Goal: Transaction & Acquisition: Purchase product/service

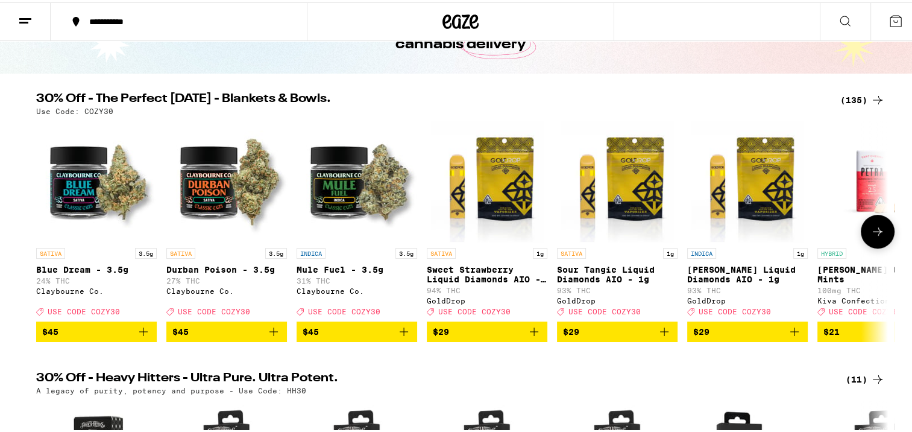
scroll to position [89, 0]
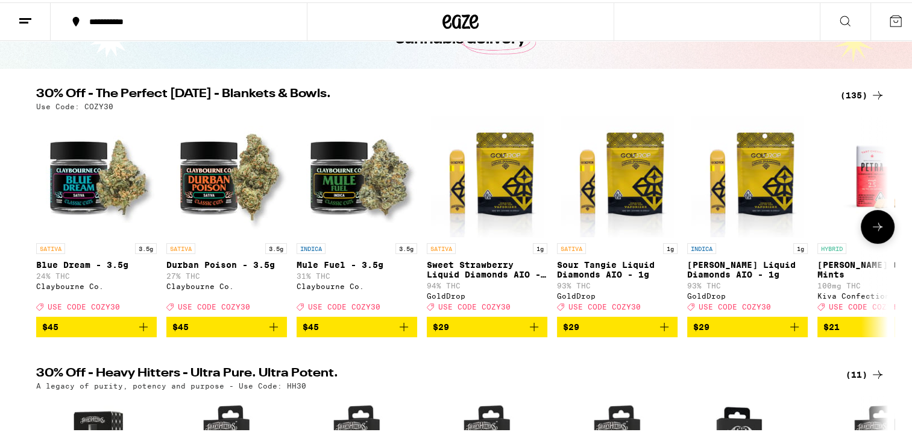
drag, startPoint x: 330, startPoint y: 228, endPoint x: 513, endPoint y: 317, distance: 203.1
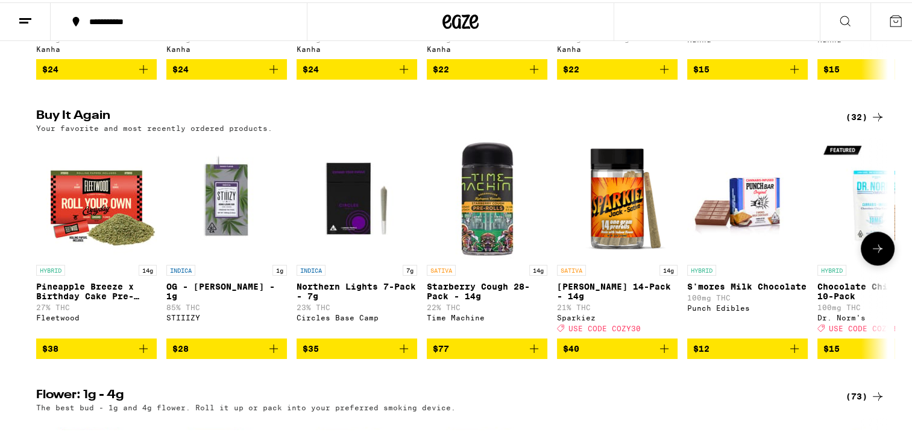
scroll to position [915, 0]
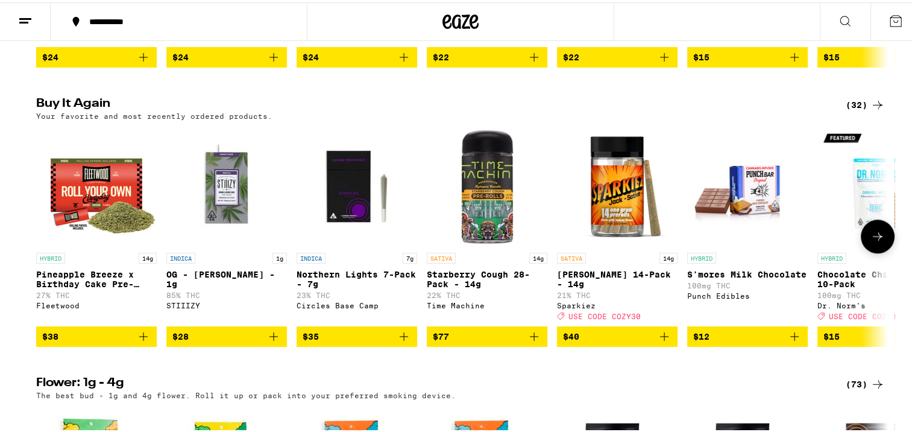
click at [271, 341] on icon "Add to bag" at bounding box center [274, 334] width 14 height 14
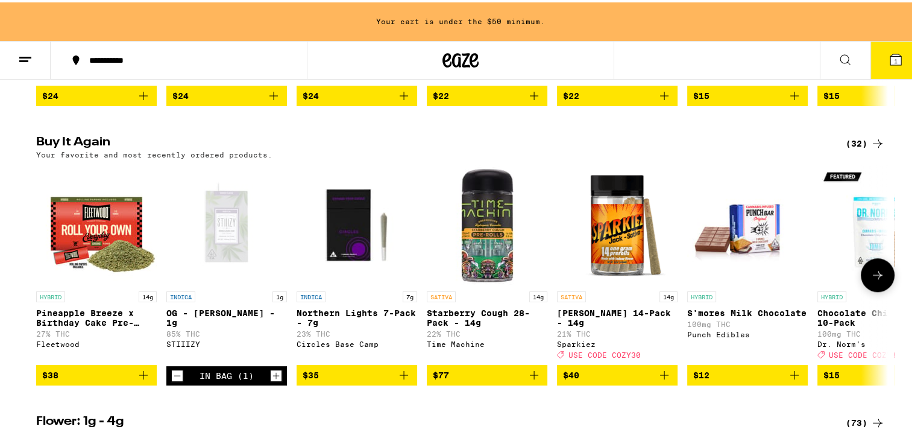
scroll to position [953, 0]
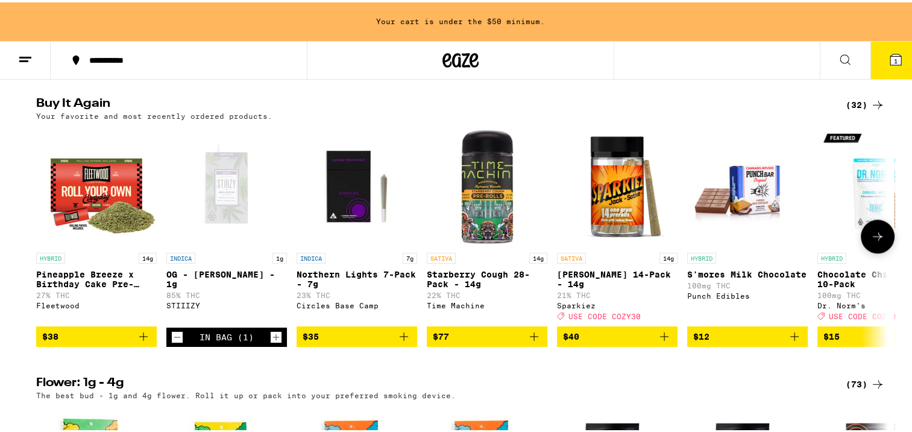
click at [878, 241] on icon at bounding box center [878, 234] width 14 height 14
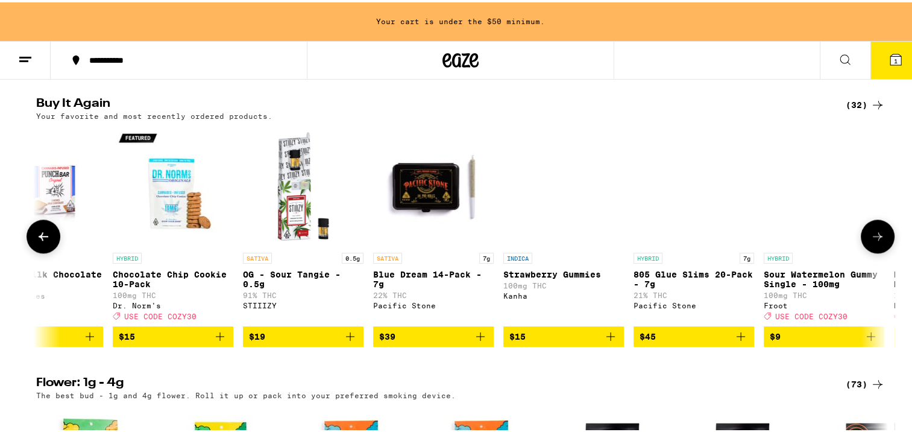
scroll to position [0, 718]
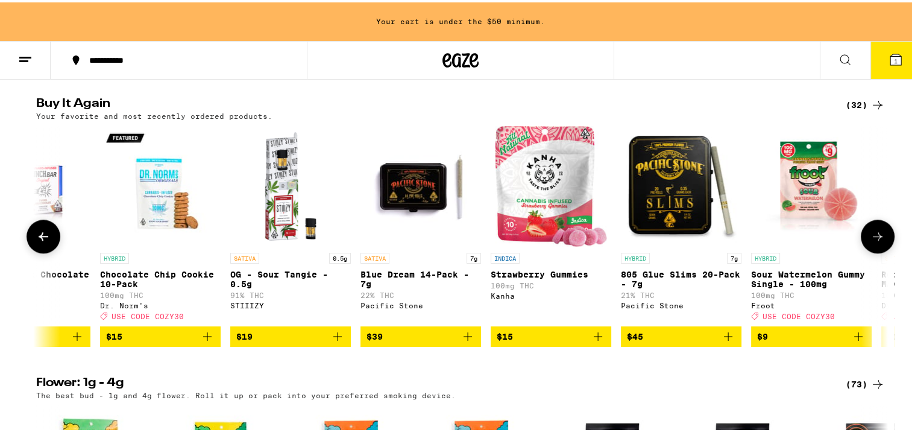
click at [875, 238] on icon at bounding box center [878, 234] width 10 height 8
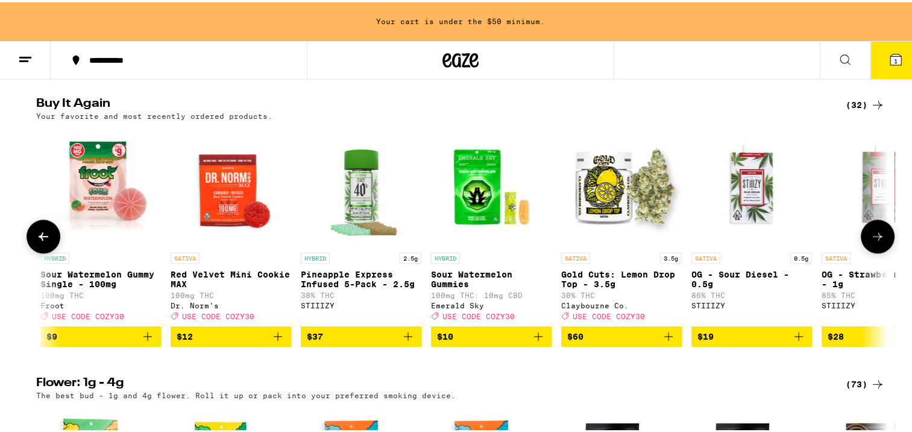
scroll to position [0, 1435]
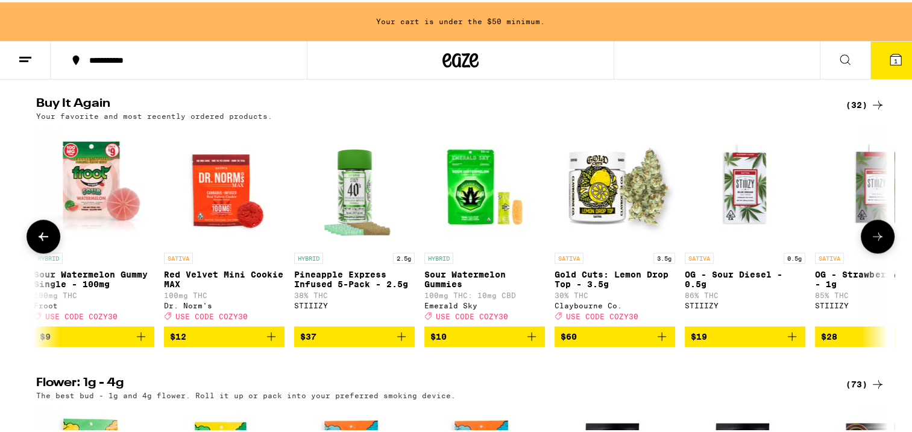
click at [875, 238] on icon at bounding box center [878, 234] width 10 height 8
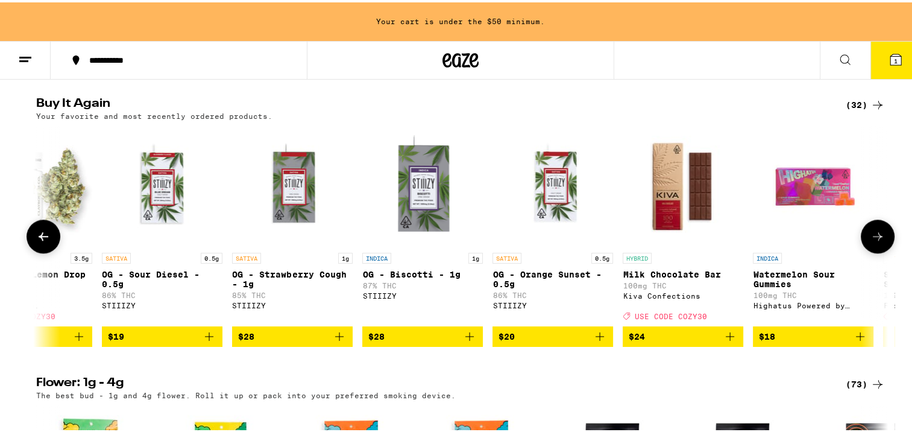
scroll to position [0, 2153]
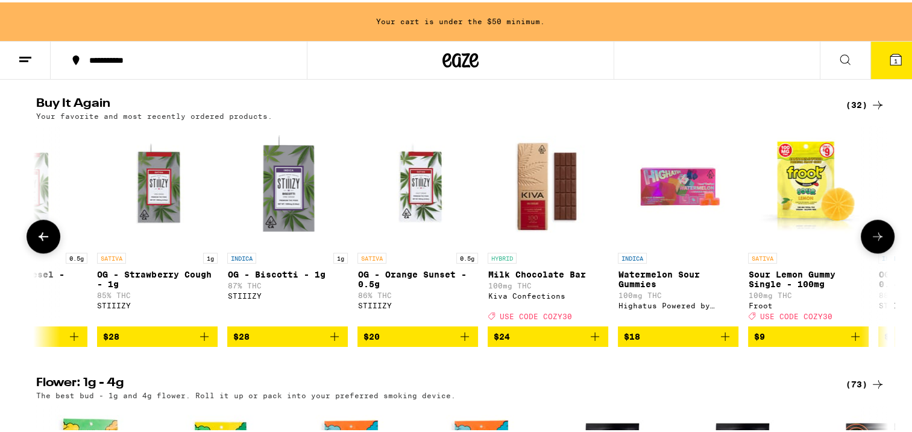
click at [875, 238] on icon at bounding box center [878, 234] width 10 height 8
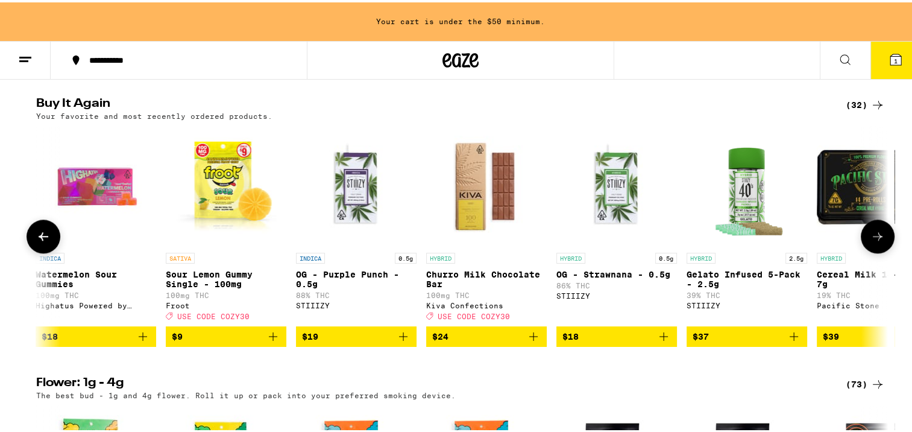
scroll to position [0, 2871]
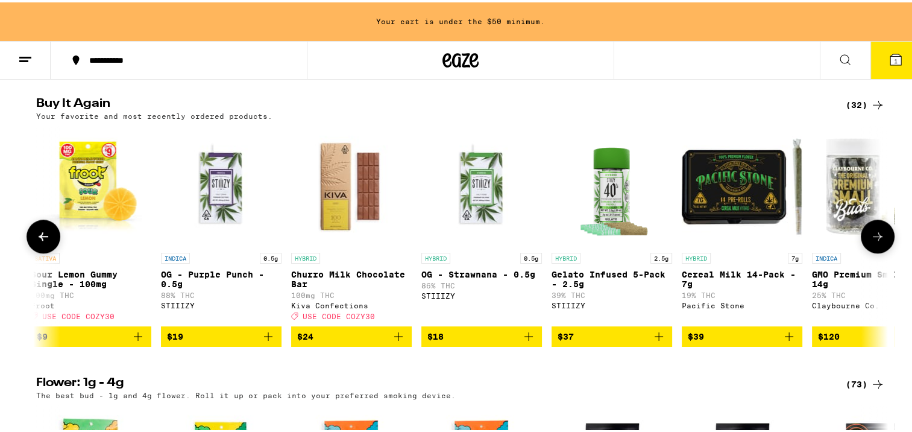
click at [875, 238] on icon at bounding box center [878, 234] width 10 height 8
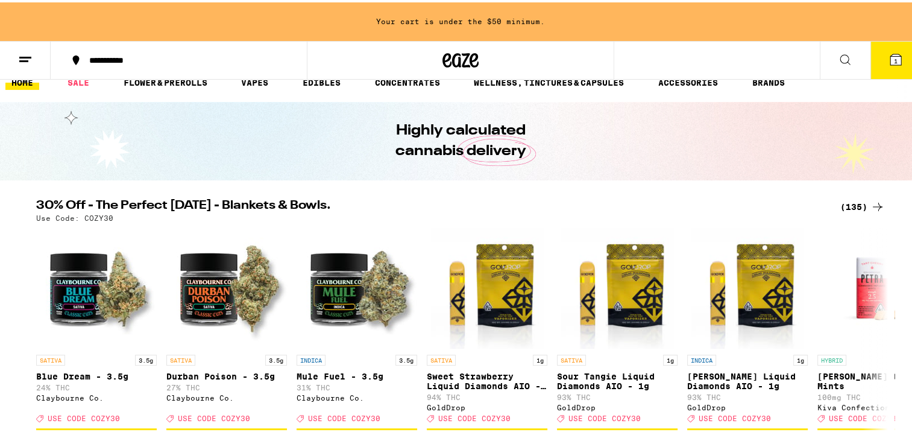
scroll to position [0, 0]
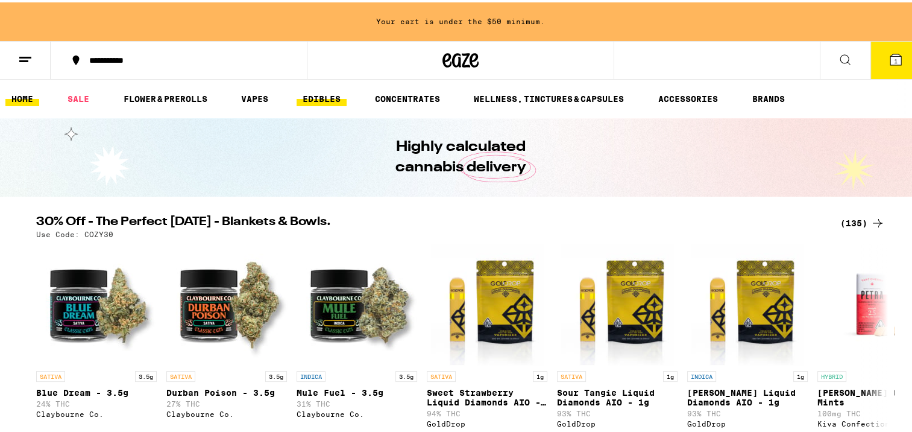
click at [311, 98] on link "EDIBLES" at bounding box center [322, 96] width 50 height 14
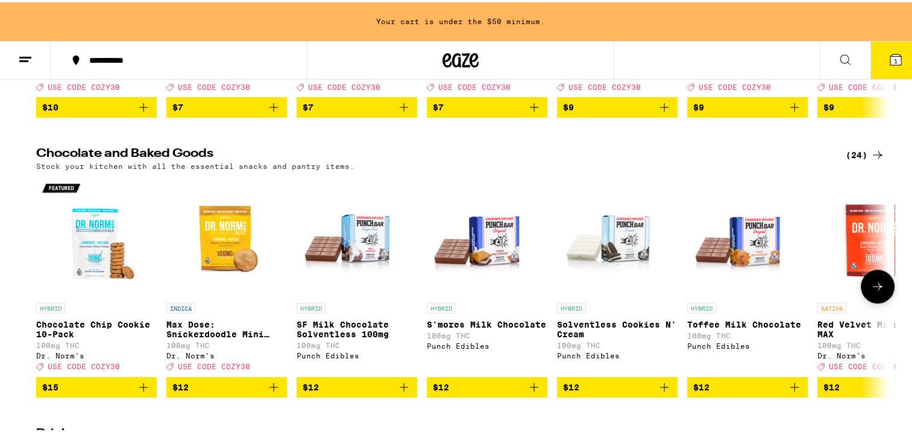
scroll to position [388, 0]
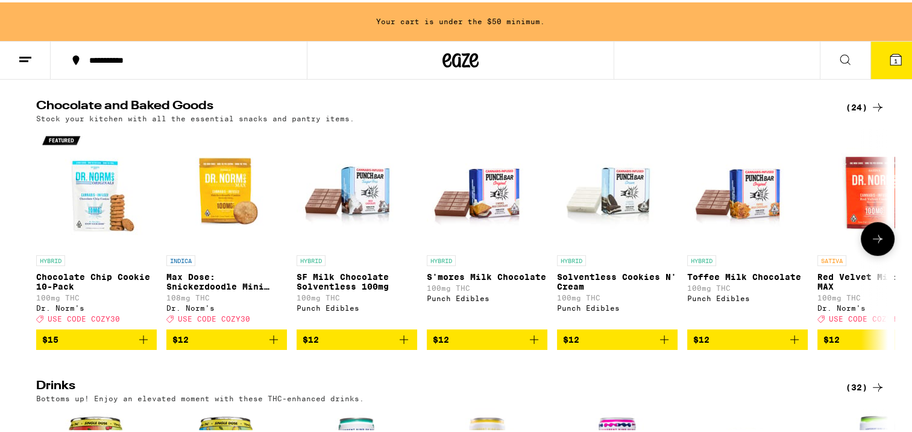
click at [868, 253] on button at bounding box center [878, 237] width 34 height 34
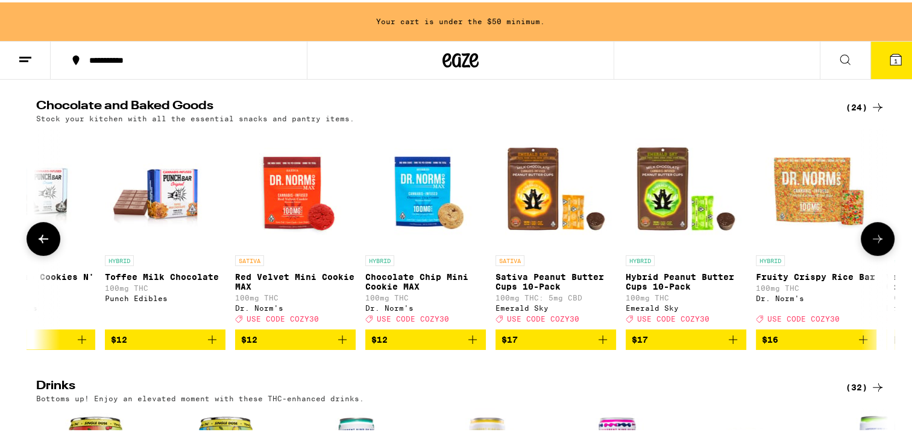
scroll to position [0, 718]
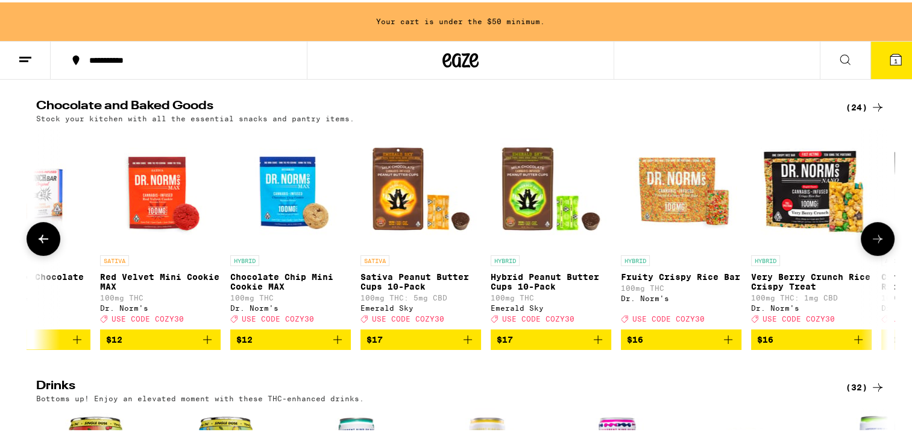
click at [595, 344] on icon "Add to bag" at bounding box center [598, 337] width 14 height 14
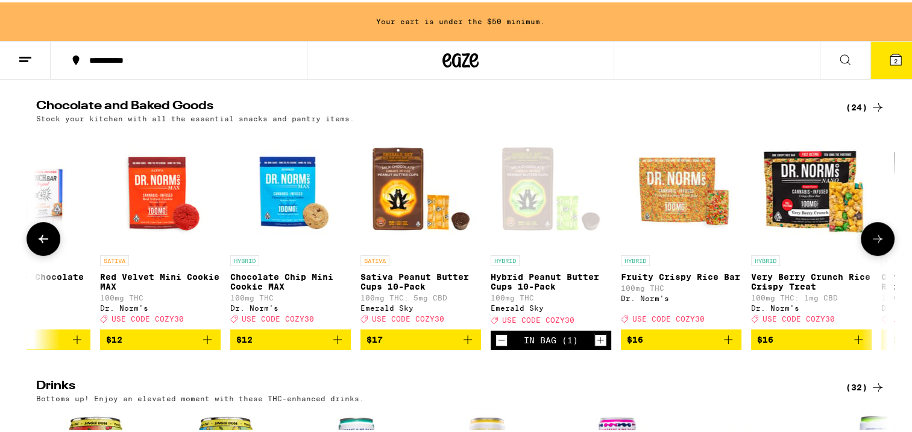
click at [467, 341] on icon "Add to bag" at bounding box center [468, 337] width 8 height 8
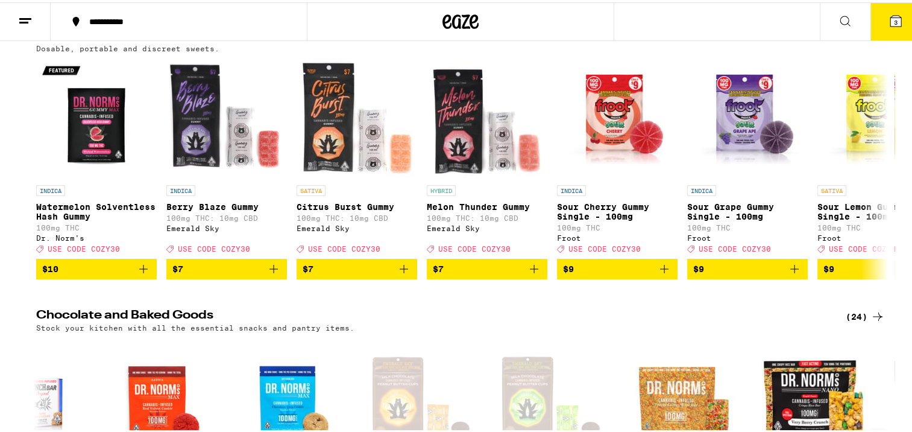
scroll to position [0, 0]
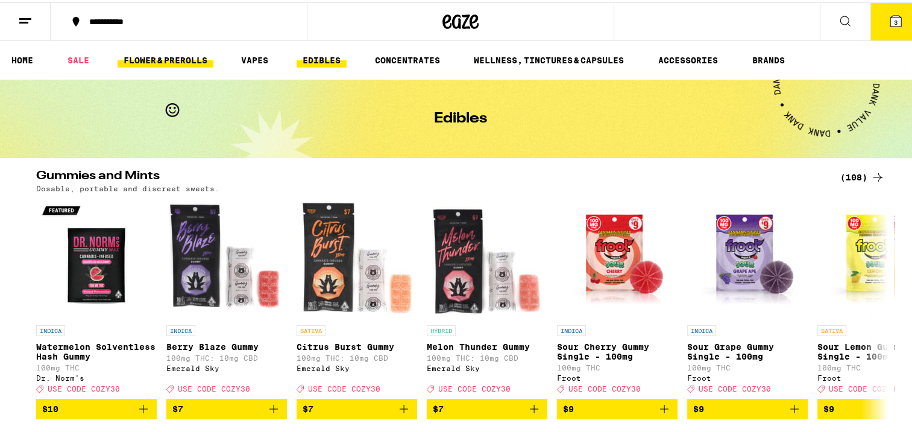
click at [131, 58] on link "FLOWER & PREROLLS" at bounding box center [166, 58] width 96 height 14
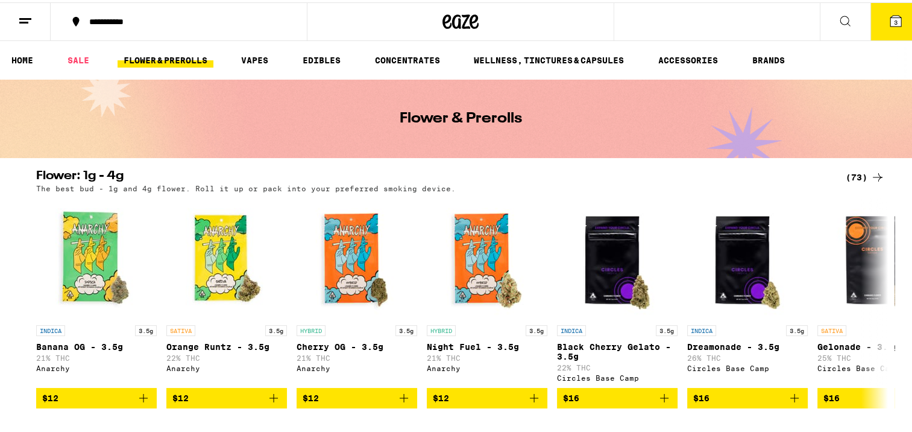
scroll to position [43, 0]
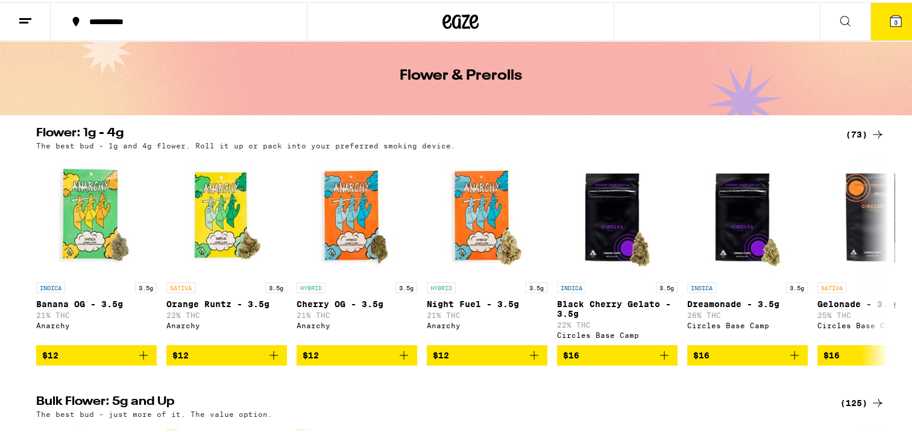
click at [857, 133] on div "(73)" at bounding box center [865, 132] width 39 height 14
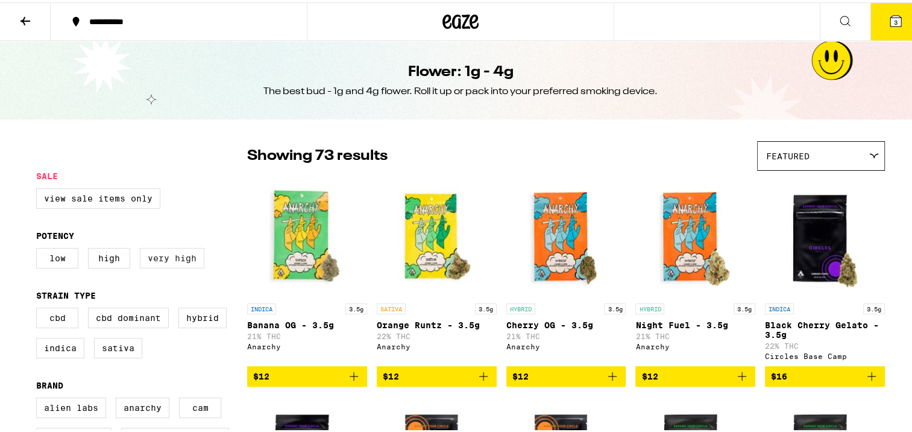
click at [159, 257] on label "Very High" at bounding box center [172, 255] width 65 height 21
click at [39, 248] on input "Very High" at bounding box center [39, 247] width 1 height 1
checkbox input "true"
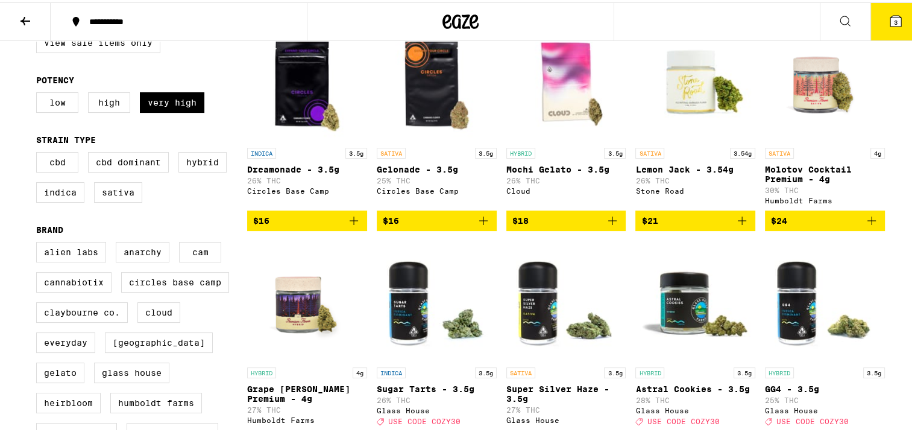
scroll to position [158, 0]
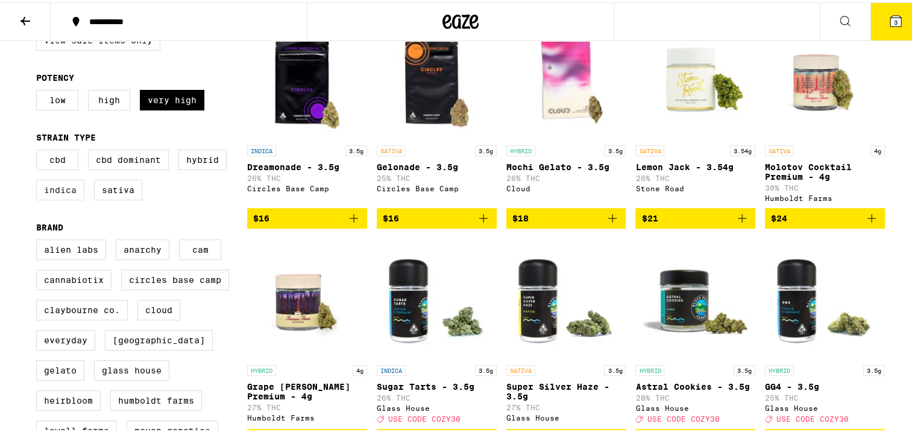
click at [45, 198] on label "Indica" at bounding box center [60, 187] width 48 height 21
click at [39, 150] on input "Indica" at bounding box center [39, 149] width 1 height 1
checkbox input "true"
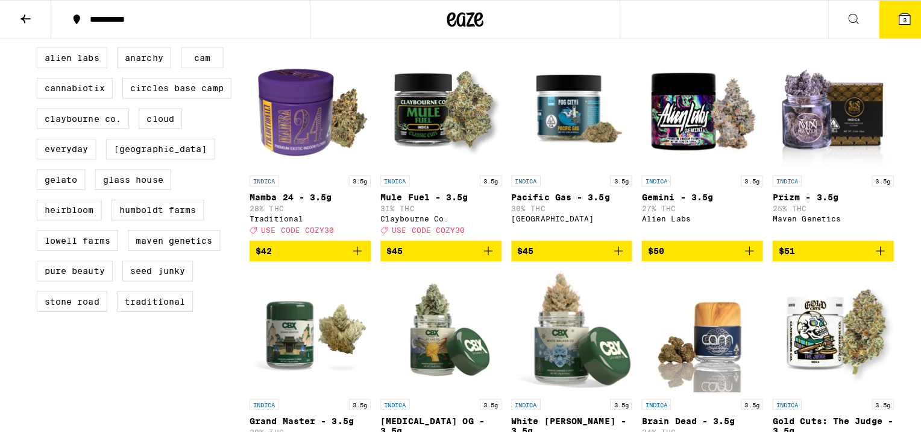
scroll to position [349, 0]
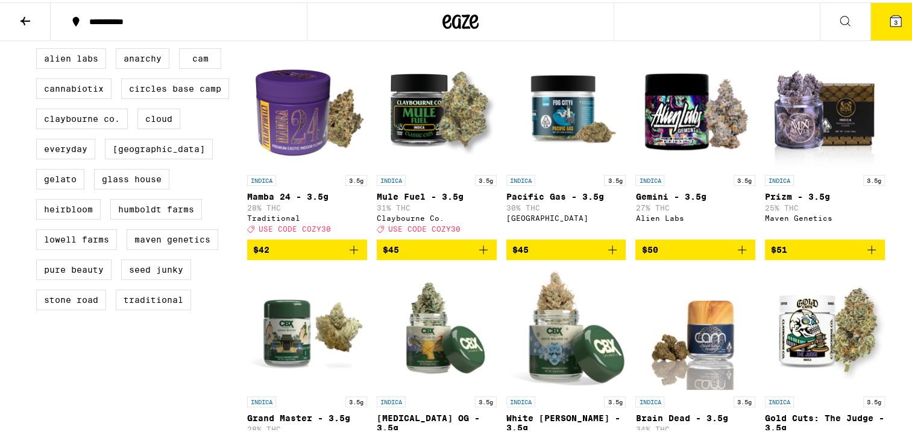
click at [807, 133] on img "Open page for Prizm - 3.5g from Maven Genetics" at bounding box center [825, 106] width 120 height 121
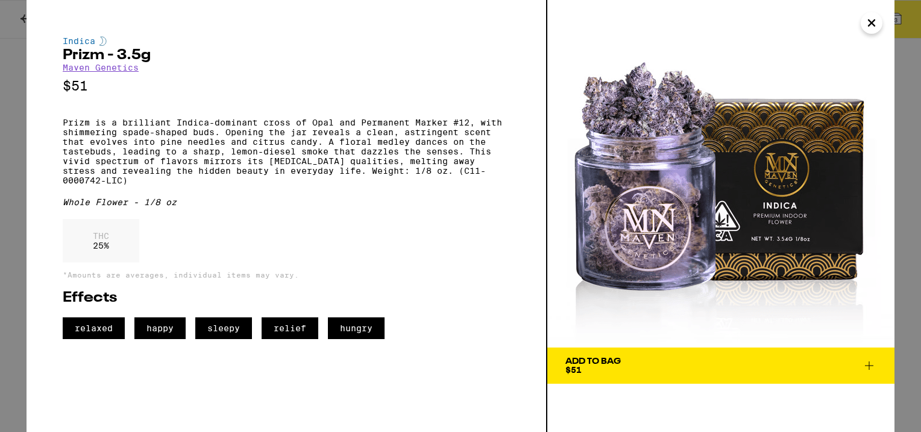
click at [868, 27] on icon "Close" at bounding box center [872, 23] width 14 height 18
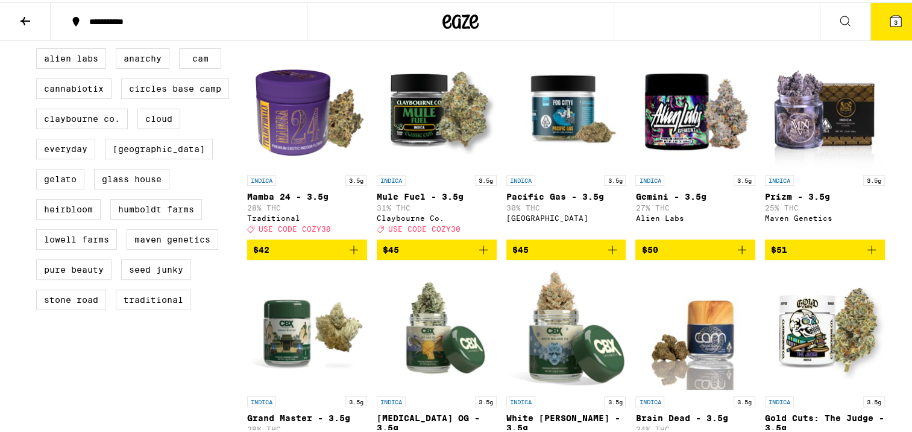
click at [865, 254] on icon "Add to bag" at bounding box center [872, 247] width 14 height 14
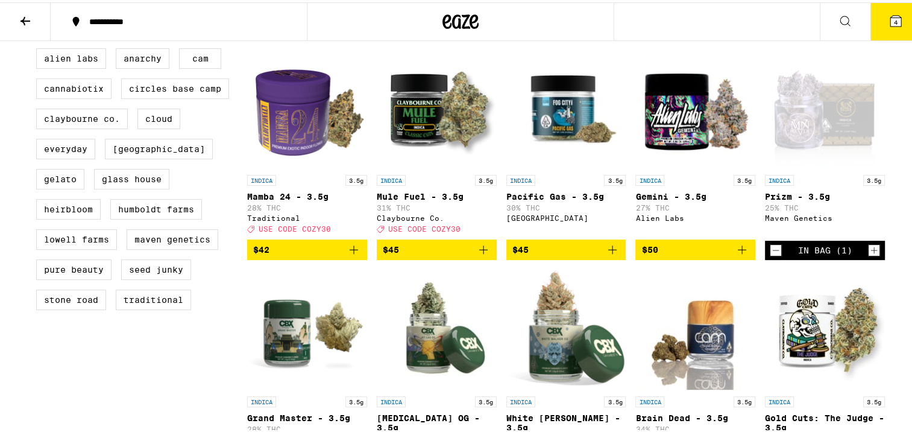
click at [893, 28] on button "4" at bounding box center [896, 19] width 51 height 37
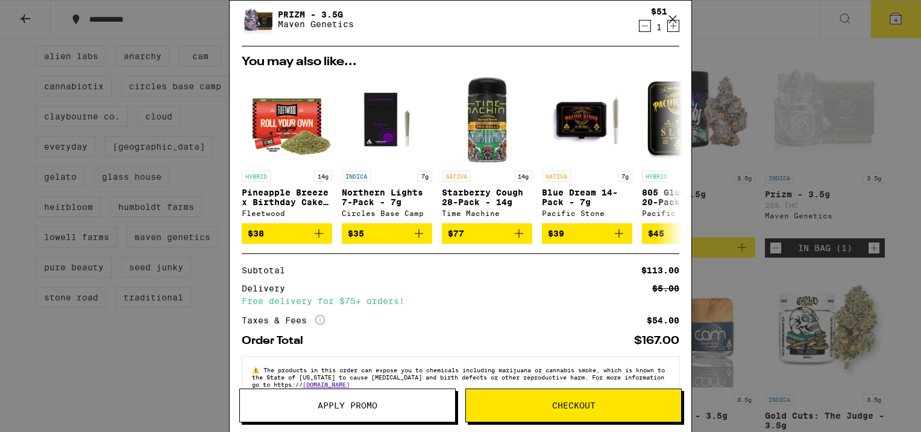
scroll to position [168, 0]
click at [546, 403] on span "Checkout" at bounding box center [573, 405] width 215 height 8
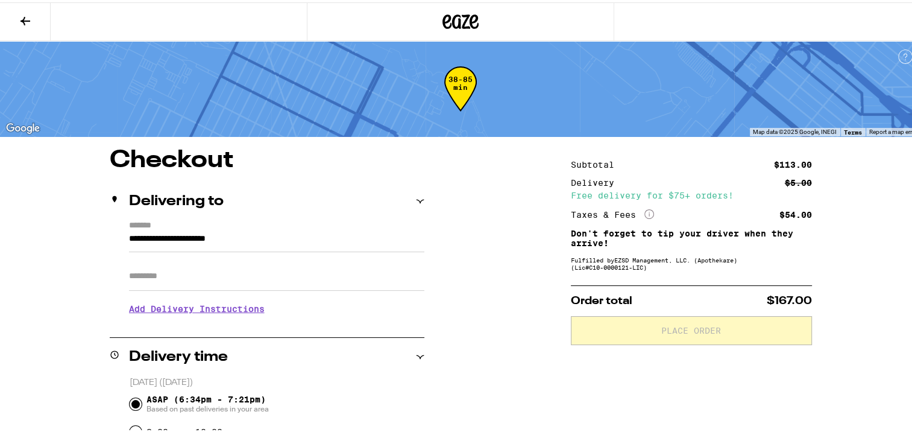
click at [215, 277] on input "Apt/Suite" at bounding box center [276, 273] width 295 height 29
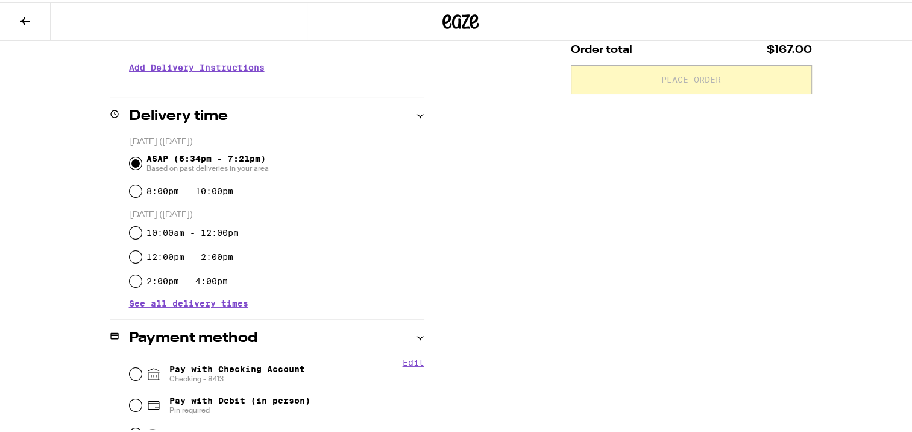
scroll to position [252, 0]
type input "****"
click at [130, 374] on input "Pay with Checking Account Checking - 8413" at bounding box center [136, 370] width 12 height 12
radio input "true"
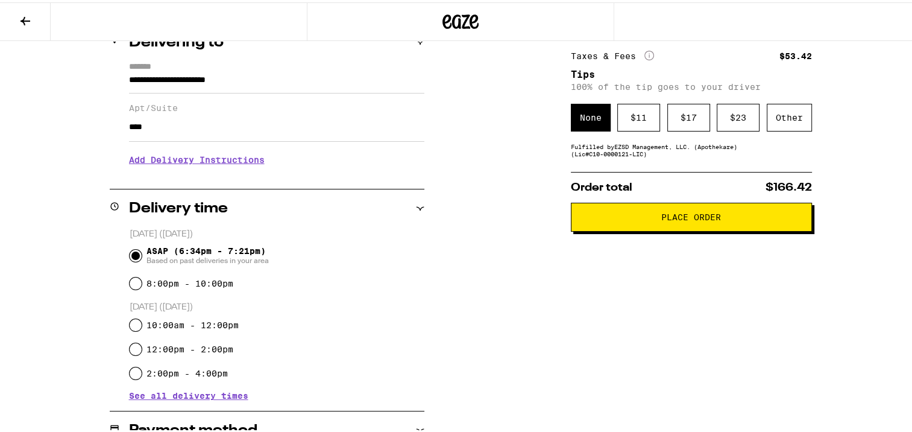
scroll to position [158, 0]
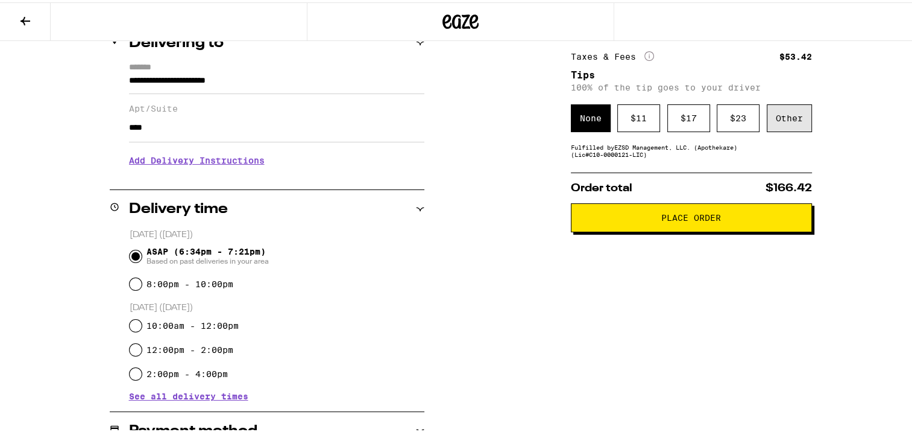
click at [775, 125] on div "Other" at bounding box center [789, 116] width 45 height 28
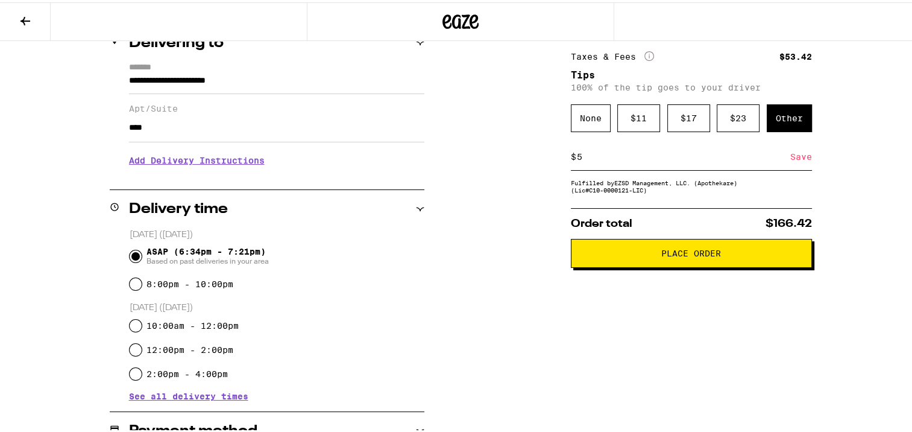
type input "5"
click at [493, 207] on div "**********" at bounding box center [461, 394] width 868 height 813
click at [654, 255] on span "Place Order" at bounding box center [691, 251] width 221 height 8
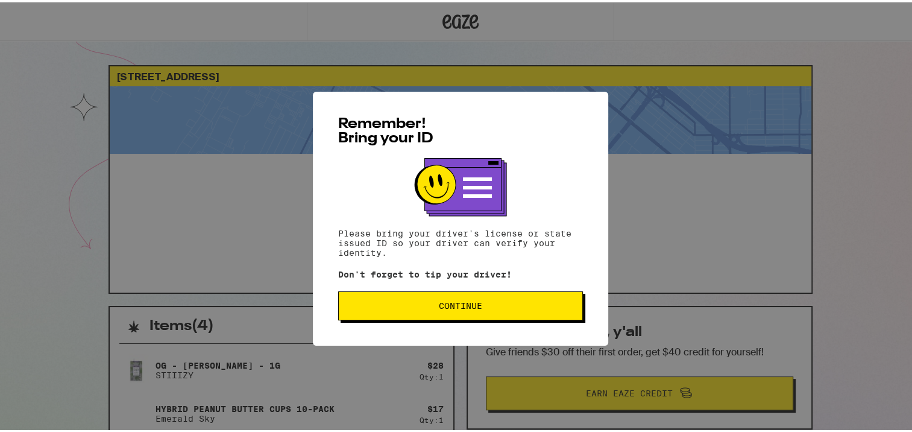
click at [502, 305] on span "Continue" at bounding box center [461, 303] width 224 height 8
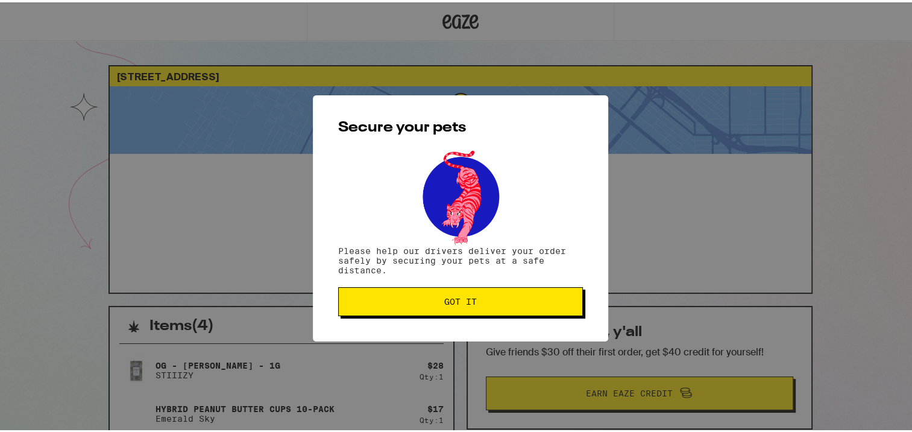
click at [458, 309] on button "Got it" at bounding box center [460, 299] width 245 height 29
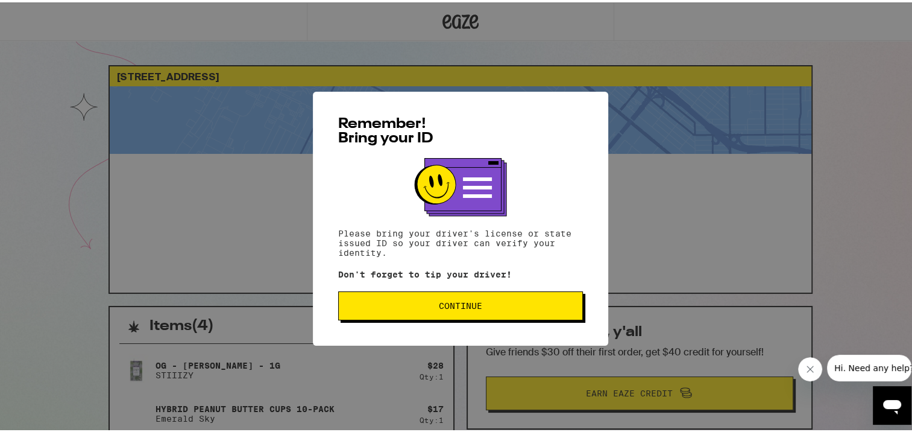
click at [494, 296] on button "Continue" at bounding box center [460, 303] width 245 height 29
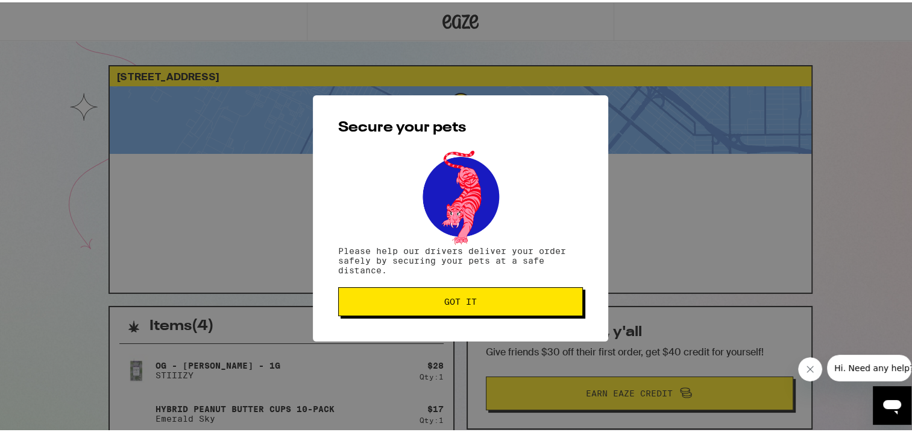
click at [467, 309] on button "Got it" at bounding box center [460, 299] width 245 height 29
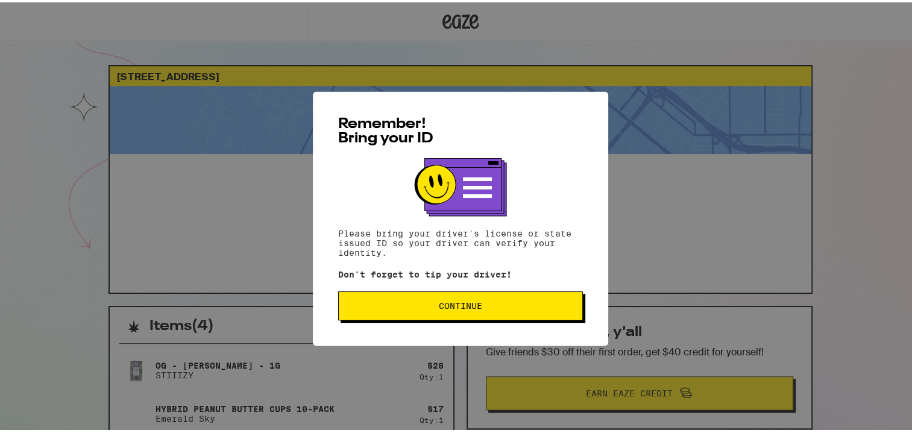
click at [521, 300] on button "Continue" at bounding box center [460, 303] width 245 height 29
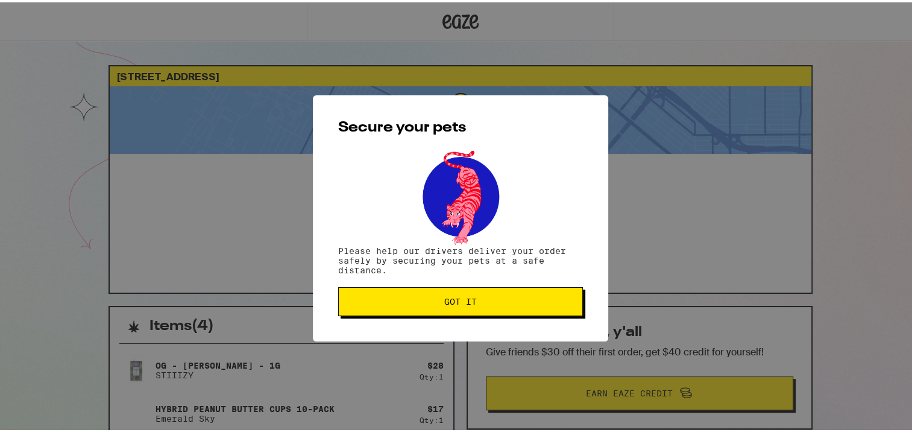
click at [502, 302] on span "Got it" at bounding box center [461, 299] width 224 height 8
